Goal: Communication & Community: Answer question/provide support

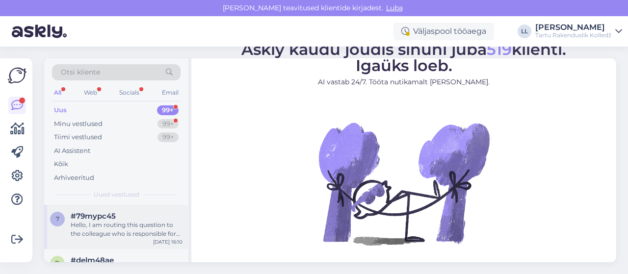
click at [128, 217] on div "#79mypc45" at bounding box center [127, 216] width 112 height 9
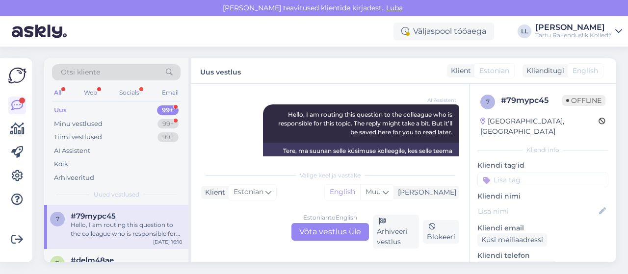
scroll to position [149, 0]
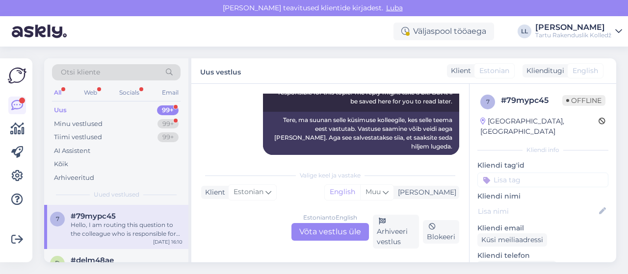
click at [319, 230] on div "Estonian to English Võta vestlus üle" at bounding box center [331, 232] width 78 height 18
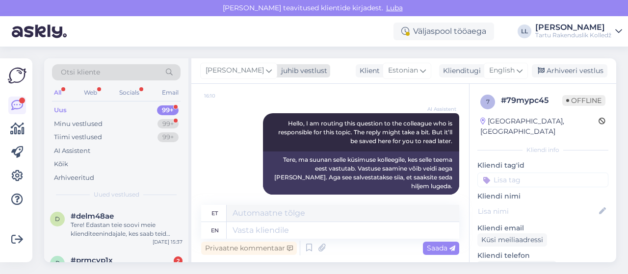
click at [242, 74] on span "[PERSON_NAME]" at bounding box center [235, 70] width 58 height 11
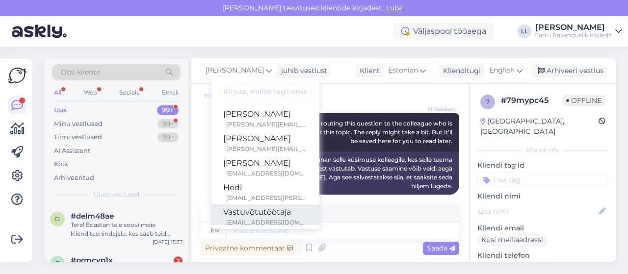
click at [235, 208] on div "Vastuvõtutöötaja" at bounding box center [265, 213] width 84 height 12
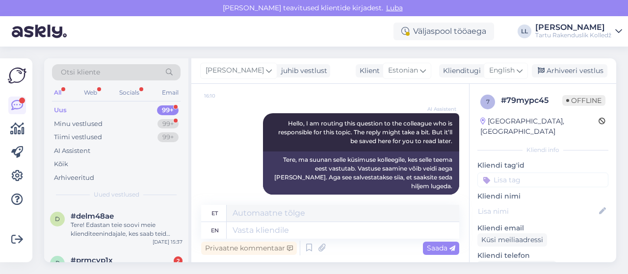
scroll to position [108, 0]
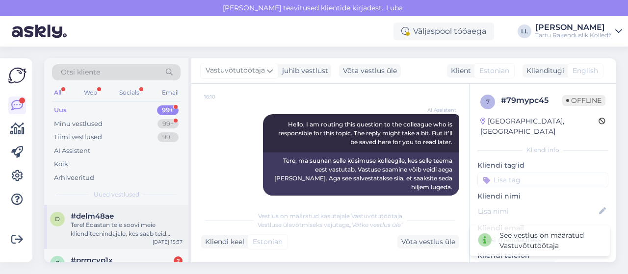
click at [124, 223] on div "Tere! Edastan teie soovi meie klienditeenindajale, kes saab teid paremini aidat…" at bounding box center [127, 230] width 112 height 18
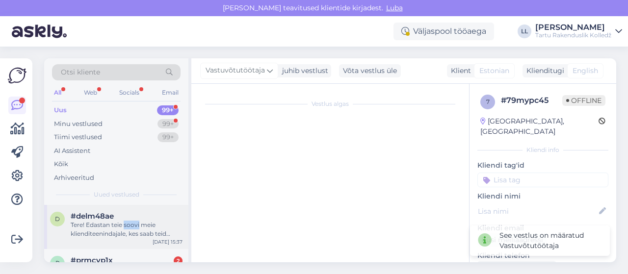
scroll to position [118, 0]
click at [124, 223] on div "Tere! Edastan teie soovi meie klienditeenindajale, kes saab teid paremini aidat…" at bounding box center [127, 230] width 112 height 18
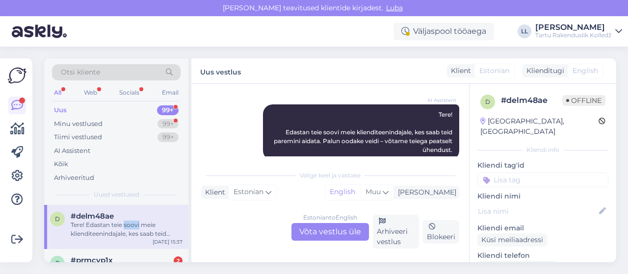
scroll to position [132, 0]
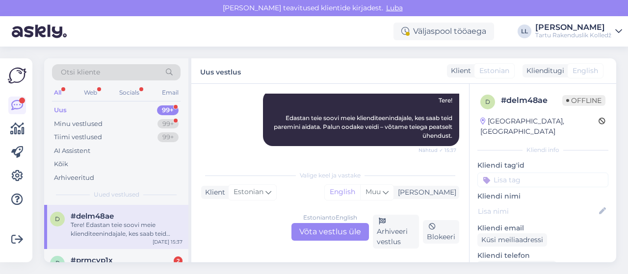
click at [303, 235] on div "Estonian to English Võta vestlus üle" at bounding box center [331, 232] width 78 height 18
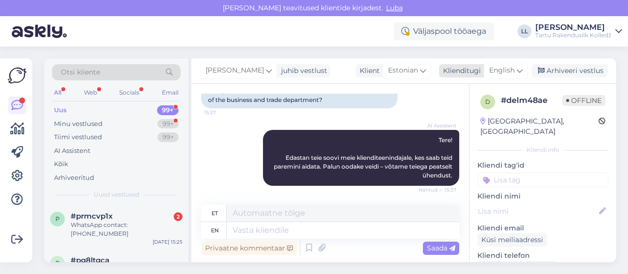
click at [505, 70] on span "English" at bounding box center [502, 70] width 26 height 11
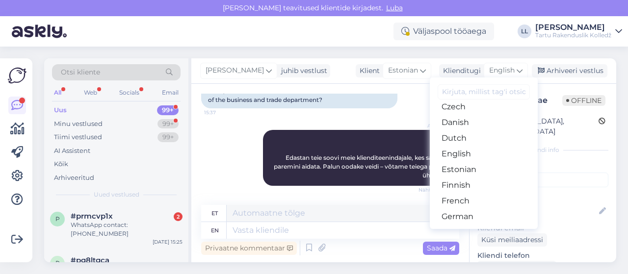
scroll to position [72, 0]
click at [471, 173] on link "Estonian" at bounding box center [484, 168] width 108 height 16
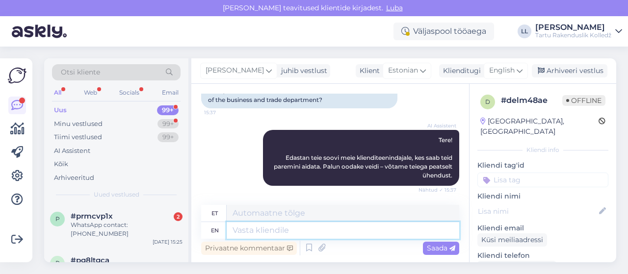
click at [252, 237] on textarea at bounding box center [343, 230] width 233 height 17
click at [506, 75] on span "English" at bounding box center [502, 70] width 26 height 11
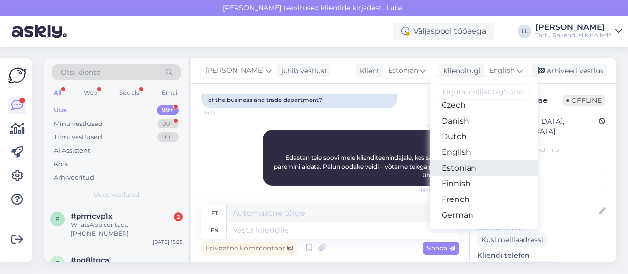
click at [451, 166] on link "Estonian" at bounding box center [484, 168] width 108 height 16
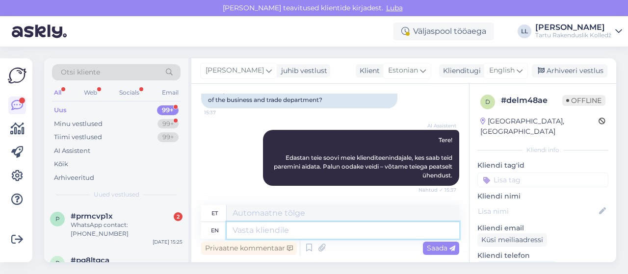
click at [285, 232] on textarea at bounding box center [343, 230] width 233 height 17
click at [507, 67] on span "English" at bounding box center [502, 70] width 26 height 11
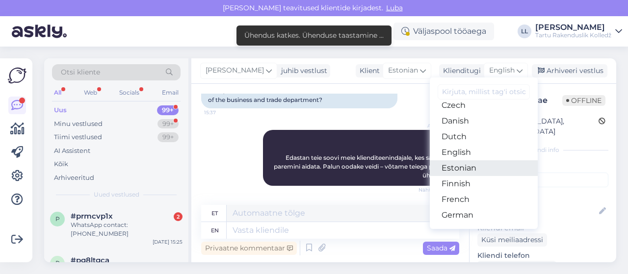
click at [459, 168] on link "Estonian" at bounding box center [484, 168] width 108 height 16
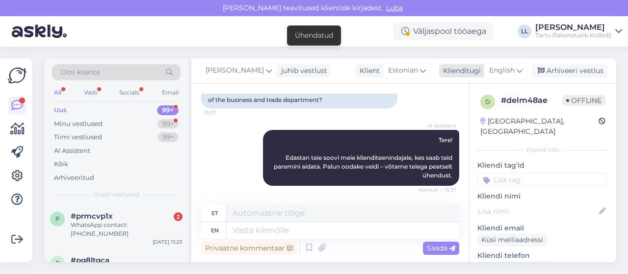
click at [516, 67] on div "English" at bounding box center [506, 71] width 44 height 16
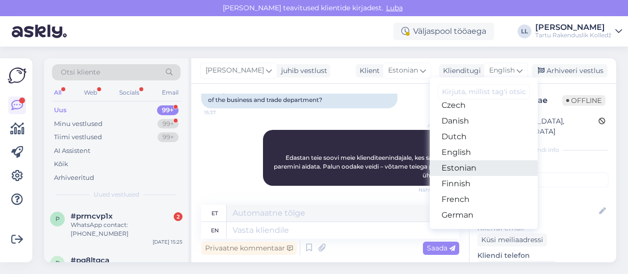
click at [463, 172] on link "Estonian" at bounding box center [484, 168] width 108 height 16
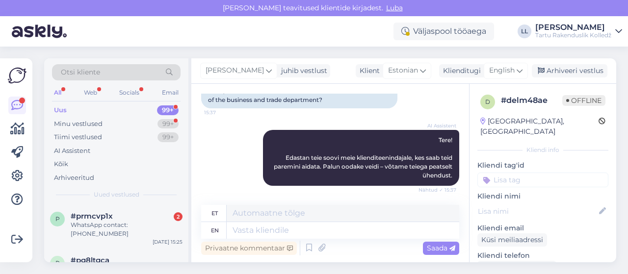
scroll to position [79, 0]
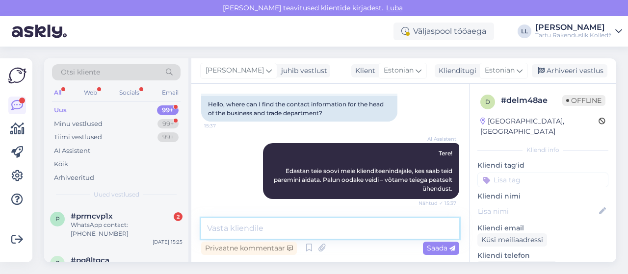
click at [276, 223] on textarea at bounding box center [330, 228] width 258 height 21
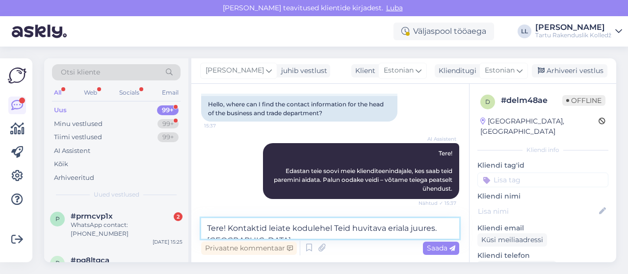
scroll to position [91, 0]
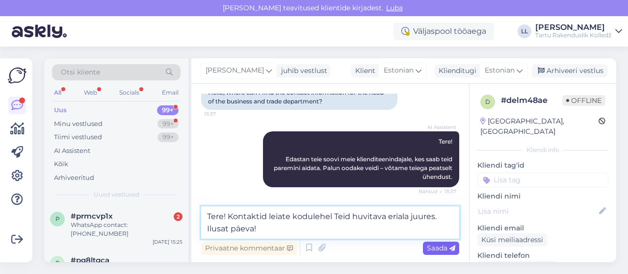
type textarea "Tere! Kontaktid leiate kodulehel Teid huvitava eriala juures. Ilusat päeva!"
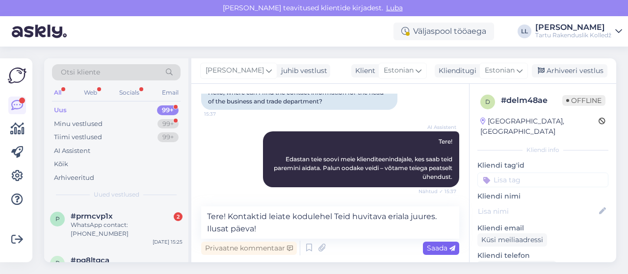
click at [445, 251] on span "Saada" at bounding box center [441, 248] width 28 height 9
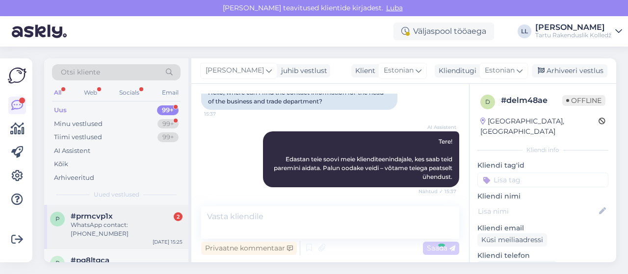
scroll to position [151, 0]
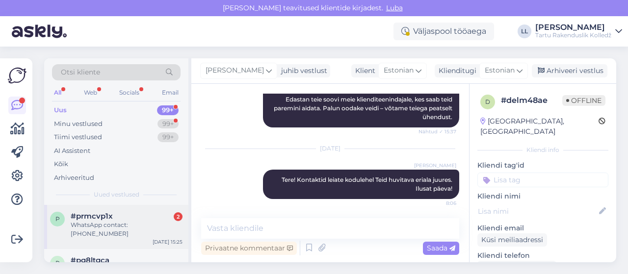
click at [88, 223] on div "WhatsApp contact: [PHONE_NUMBER]" at bounding box center [127, 230] width 112 height 18
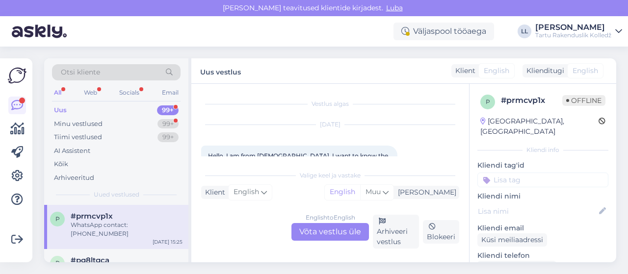
scroll to position [320, 0]
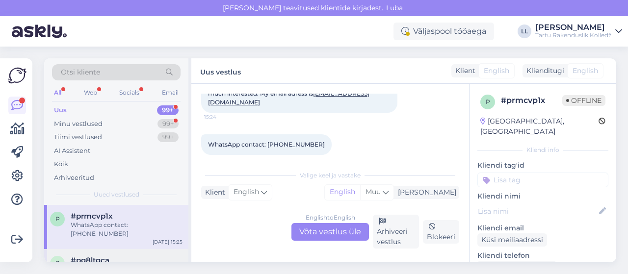
click at [87, 265] on div "Kopli majas" at bounding box center [127, 269] width 112 height 9
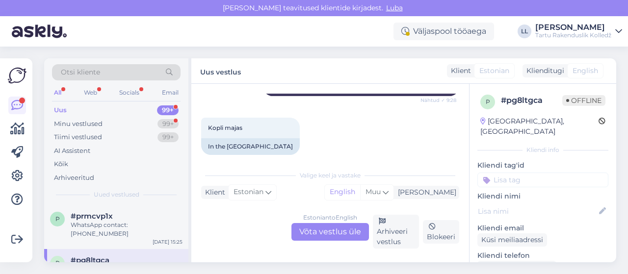
click at [98, 84] on div "Otsi kliente" at bounding box center [116, 75] width 129 height 22
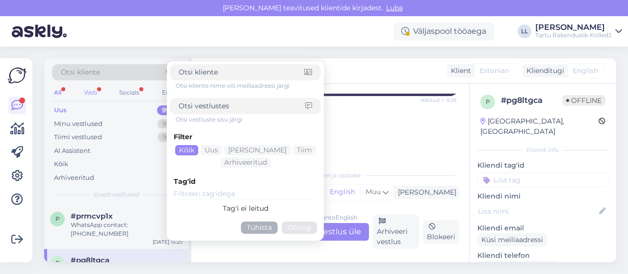
click at [93, 91] on div "Web" at bounding box center [90, 92] width 17 height 13
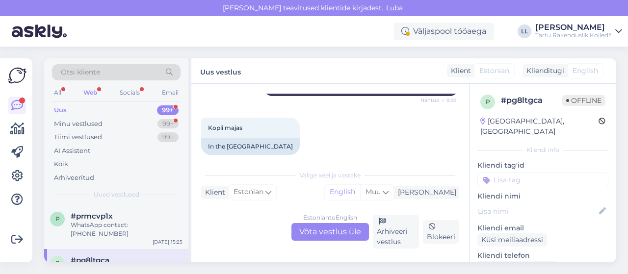
click at [93, 91] on div "Web" at bounding box center [90, 92] width 18 height 13
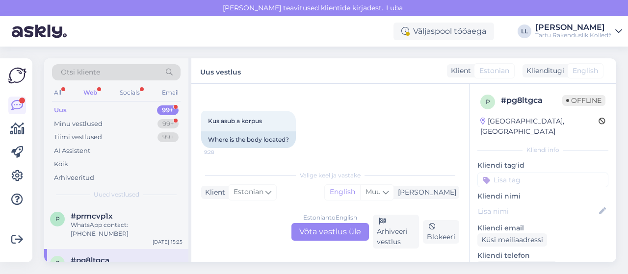
scroll to position [33, 0]
click at [84, 95] on div "Web" at bounding box center [90, 92] width 18 height 13
click at [98, 214] on span "#prmcvp1x" at bounding box center [92, 216] width 42 height 9
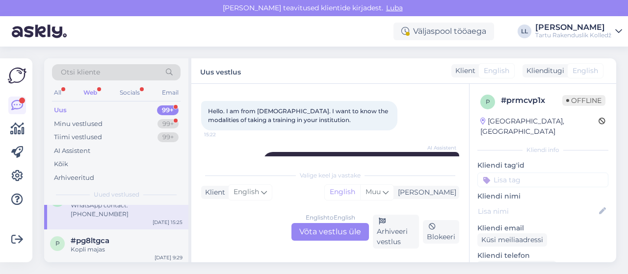
scroll to position [25, 0]
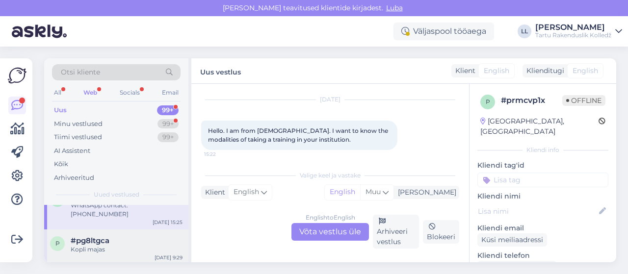
click at [76, 237] on span "#pg8ltgca" at bounding box center [90, 241] width 39 height 9
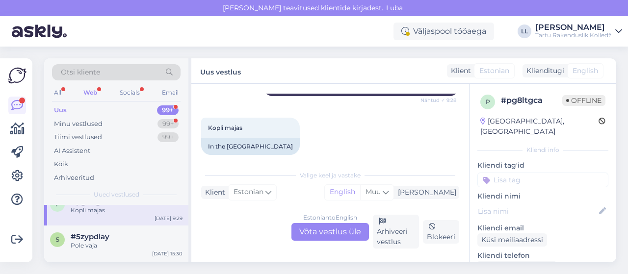
scroll to position [79, 0]
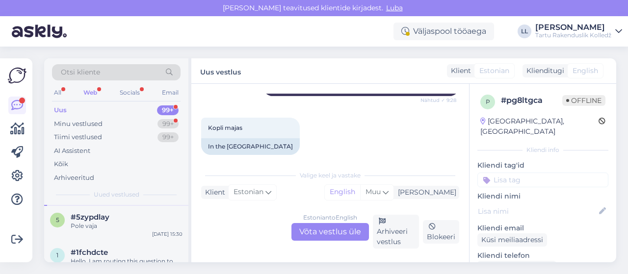
click at [76, 229] on div "5 #5zypdlay Pole vaja [DATE] 15:30" at bounding box center [116, 223] width 144 height 35
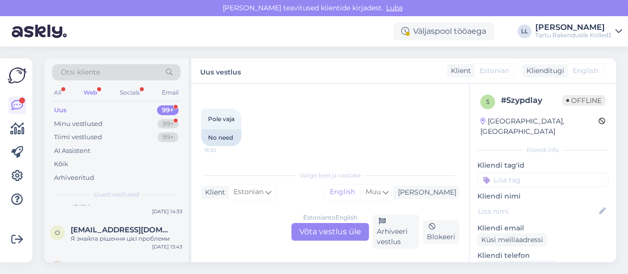
scroll to position [196, 0]
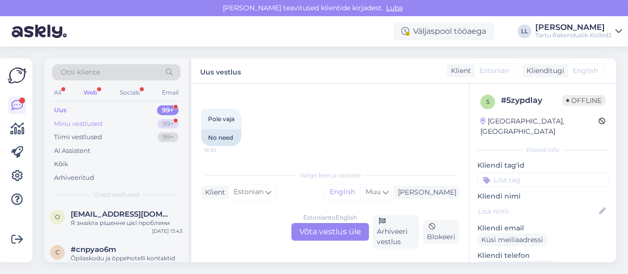
click at [94, 121] on div "Minu vestlused" at bounding box center [78, 124] width 49 height 10
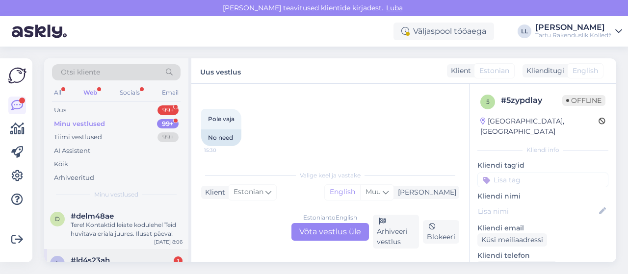
click at [90, 251] on div "l #ld4s23ah 1 Tundub, et on õigus tasuta õppele. Kui on võimalus lisavastuvõtul…" at bounding box center [116, 271] width 144 height 44
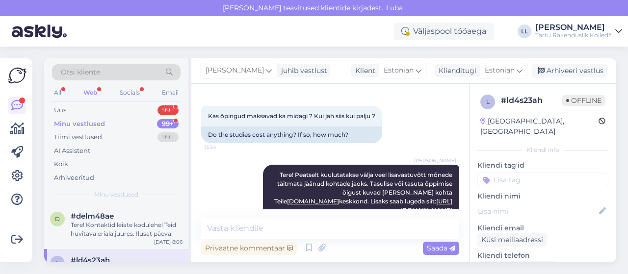
scroll to position [461, 0]
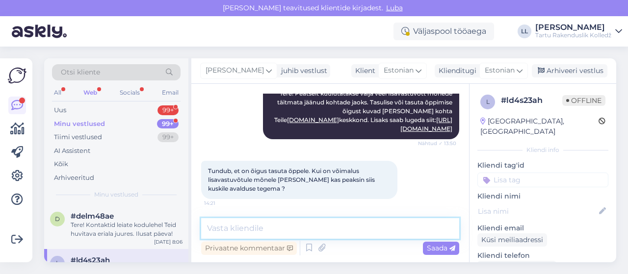
click at [303, 230] on textarea at bounding box center [330, 228] width 258 height 21
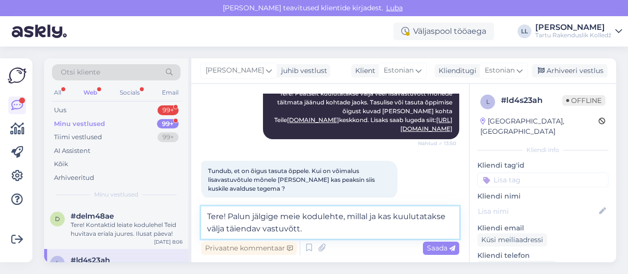
click at [225, 229] on textarea "Tere! Palun jälgige meie kodulehte, millal ja kas kuulutatakse välja täiendav v…" at bounding box center [330, 223] width 258 height 32
type textarea "Tere! Palun jälgige meie kodulehte, millal ja kas kuulutatakse välja uus täiend…"
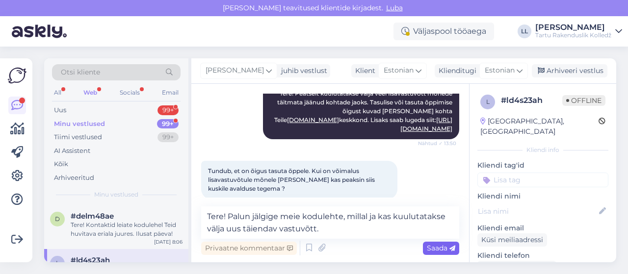
click at [433, 248] on span "Saada" at bounding box center [441, 248] width 28 height 9
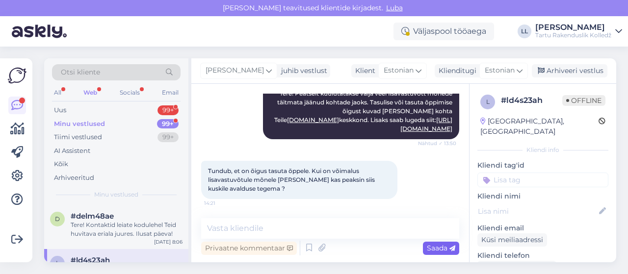
scroll to position [533, 0]
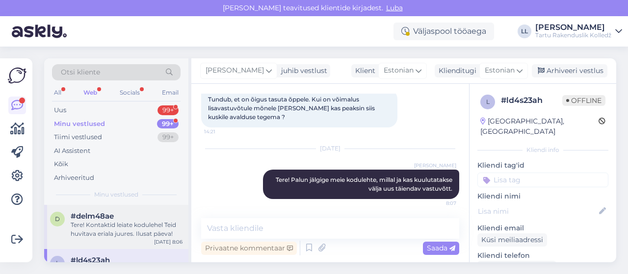
click at [129, 227] on div "Tere! Kontaktid leiate kodulehel Teid huvitava eriala juures. Ilusat päeva!" at bounding box center [127, 230] width 112 height 18
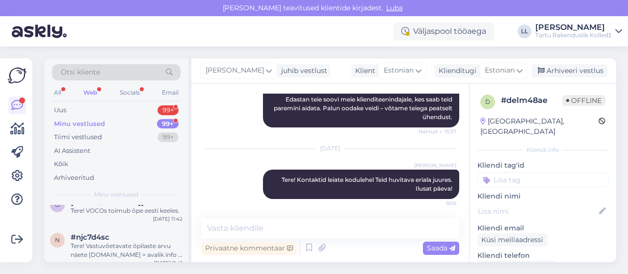
scroll to position [373, 0]
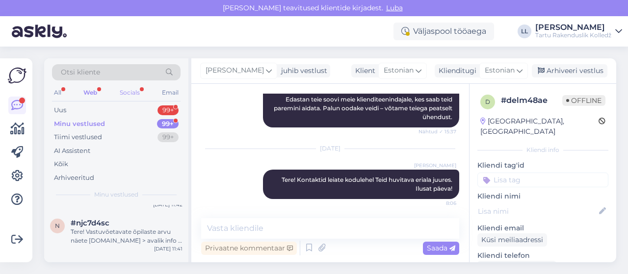
click at [134, 91] on div "Socials" at bounding box center [130, 92] width 24 height 13
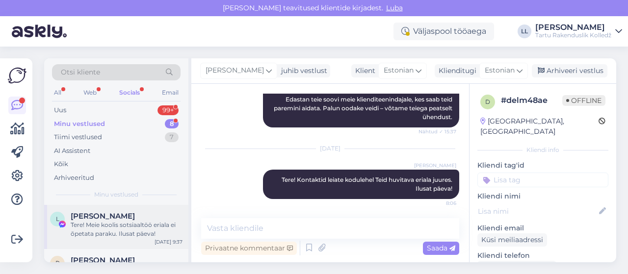
click at [138, 213] on div "[PERSON_NAME]" at bounding box center [127, 216] width 112 height 9
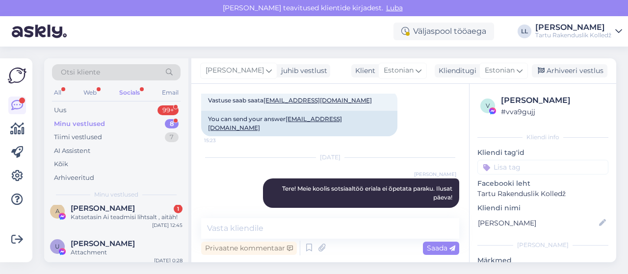
scroll to position [98, 0]
click at [138, 213] on div "Katsetasin Ai teadmisi lihtsalt , aitäh!" at bounding box center [127, 215] width 112 height 9
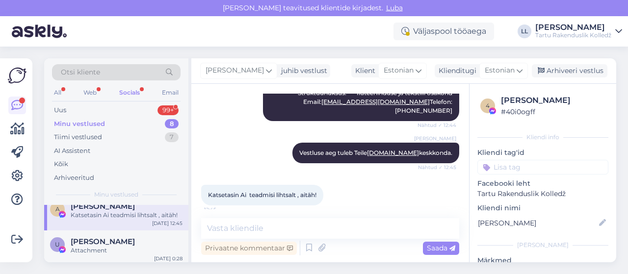
scroll to position [703, 0]
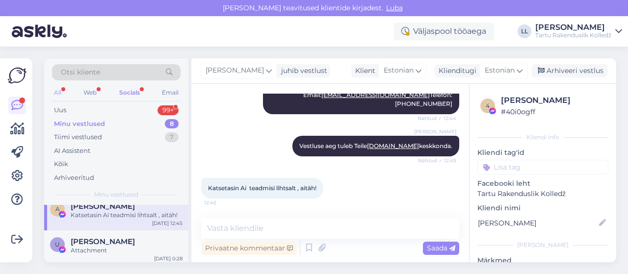
click at [59, 89] on div "All" at bounding box center [57, 92] width 11 height 13
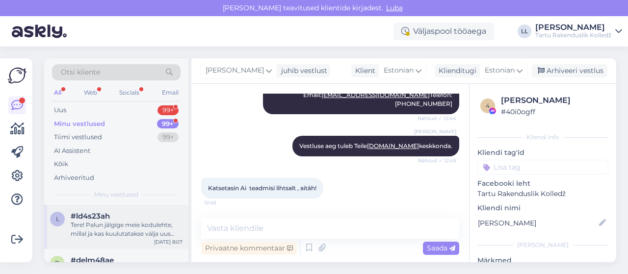
click at [126, 221] on div "Tere! Palun jälgige meie kodulehte, millal ja kas kuulutatakse välja uus täiend…" at bounding box center [127, 230] width 112 height 18
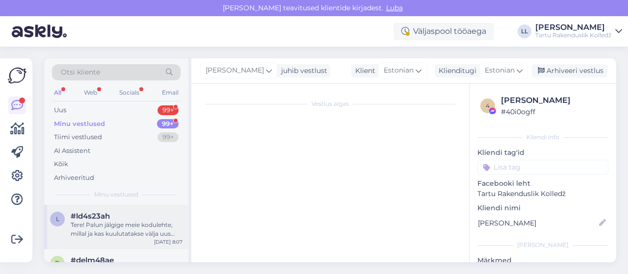
scroll to position [533, 0]
